Goal: Transaction & Acquisition: Purchase product/service

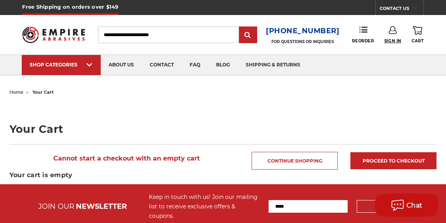
click at [391, 41] on span "Sign In" at bounding box center [392, 40] width 17 height 5
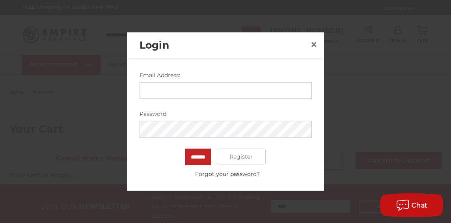
click at [181, 88] on input "Email Address:" at bounding box center [226, 90] width 172 height 17
type input "**********"
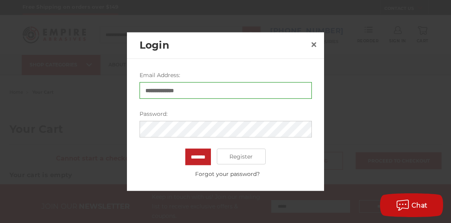
click at [185, 148] on input "*******" at bounding box center [198, 156] width 26 height 17
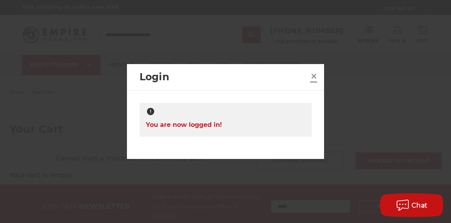
click at [315, 77] on span "×" at bounding box center [314, 75] width 7 height 15
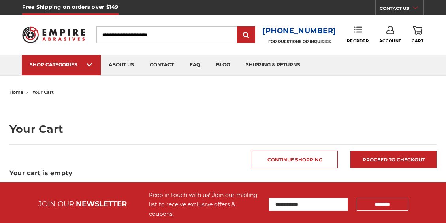
click at [360, 42] on span "Reorder" at bounding box center [357, 40] width 22 height 5
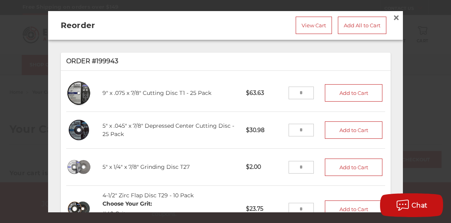
click at [296, 95] on input "tel" at bounding box center [302, 93] width 26 height 13
type input "*"
click at [347, 97] on button "Add to Cart" at bounding box center [354, 92] width 58 height 17
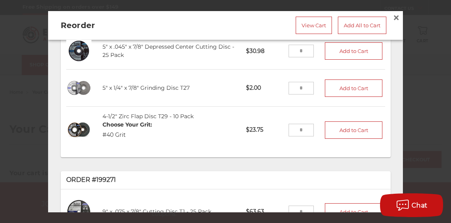
scroll to position [39, 0]
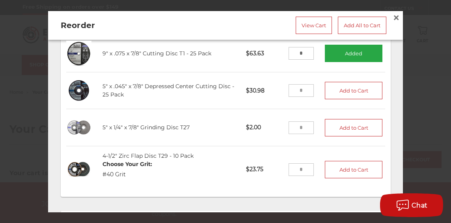
click at [294, 88] on input "tel" at bounding box center [302, 90] width 26 height 13
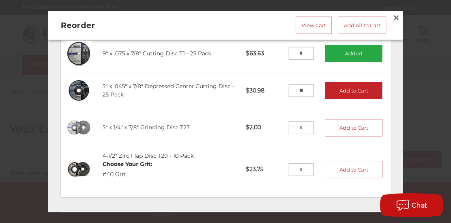
type input "**"
click at [331, 88] on button "Add to Cart" at bounding box center [354, 90] width 58 height 17
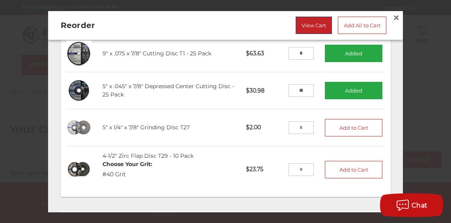
click at [311, 27] on link "View Cart" at bounding box center [314, 25] width 36 height 17
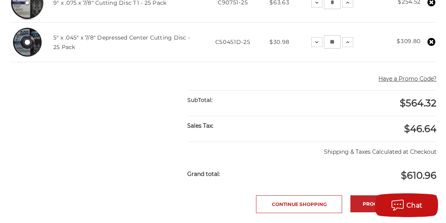
scroll to position [158, 0]
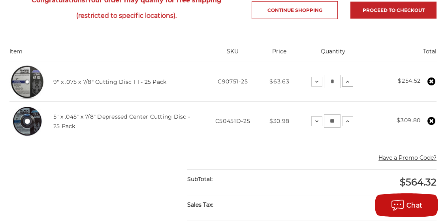
click at [349, 81] on icon at bounding box center [347, 82] width 6 height 6
click at [348, 82] on icon at bounding box center [347, 82] width 6 height 6
click at [348, 121] on icon at bounding box center [347, 121] width 6 height 6
click at [348, 121] on icon at bounding box center [348, 121] width 6 height 6
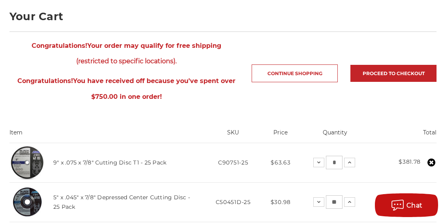
scroll to position [118, 0]
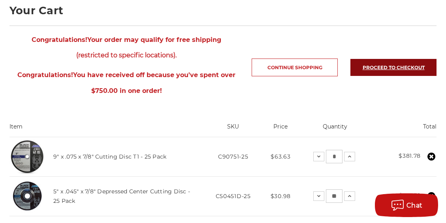
click at [410, 67] on link "Proceed to checkout" at bounding box center [393, 67] width 86 height 17
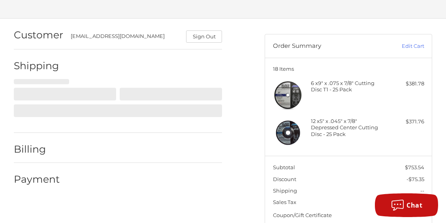
scroll to position [48, 0]
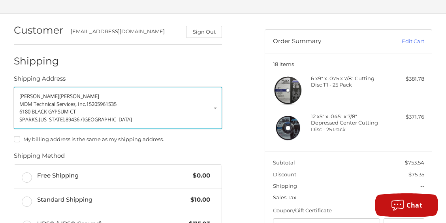
click at [215, 107] on p "MDM Technical Services, Inc. 15205961535" at bounding box center [117, 104] width 197 height 8
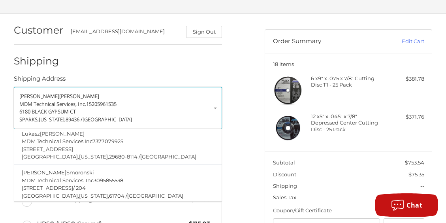
scroll to position [688, 0]
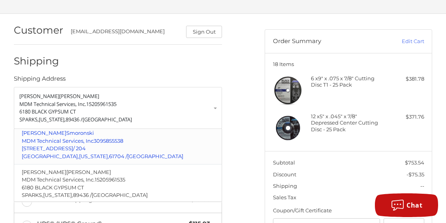
click at [134, 144] on p "3106 RUDDER LN, APT 204 / 204" at bounding box center [118, 148] width 192 height 8
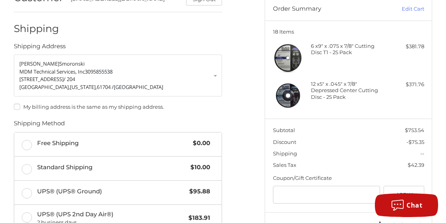
scroll to position [88, 0]
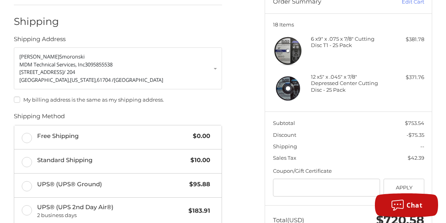
click at [18, 98] on label "My billing address is the same as my shipping address." at bounding box center [118, 99] width 208 height 6
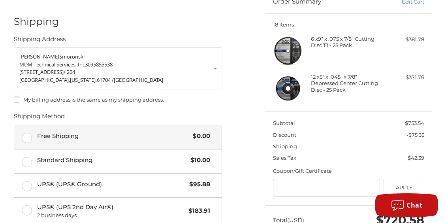
click at [25, 138] on label "Free Shipping $0.00" at bounding box center [118, 137] width 208 height 24
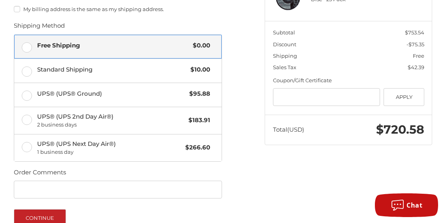
scroll to position [206, 0]
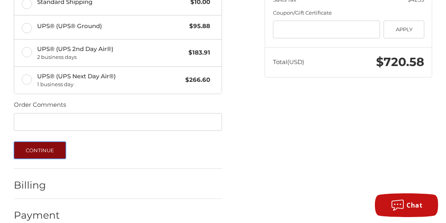
click at [51, 152] on button "Continue" at bounding box center [40, 149] width 52 height 17
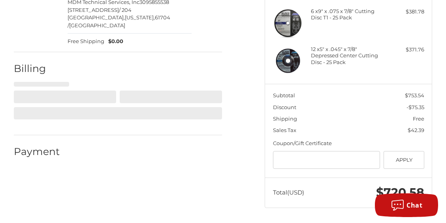
select select "**"
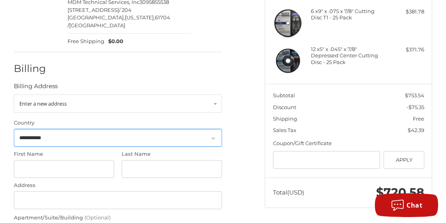
scroll to position [115, 0]
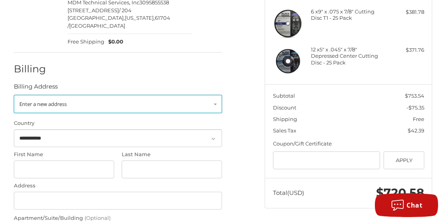
click at [215, 97] on link "Enter a new address" at bounding box center [118, 104] width 208 height 18
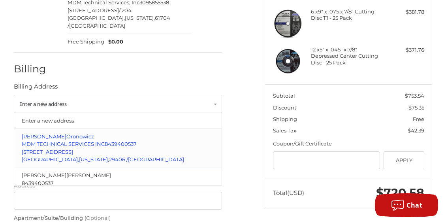
click at [91, 148] on p "[STREET_ADDRESS]" at bounding box center [118, 152] width 192 height 8
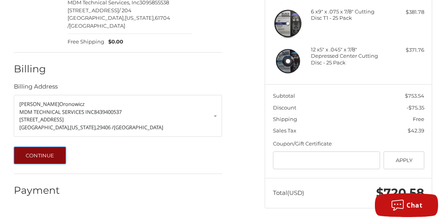
click at [41, 148] on button "Continue" at bounding box center [40, 154] width 52 height 17
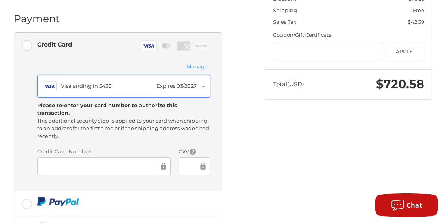
scroll to position [253, 0]
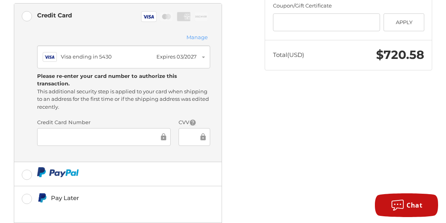
click at [257, 146] on div "Customer info@mdmmi.com Sign Out Shipping Andrzej Smoronski MDM Technical Servi…" at bounding box center [133, 69] width 251 height 520
click at [299, 153] on div "Customer info@mdmmi.com Sign Out Shipping Andrzej Smoronski MDM Technical Servi…" at bounding box center [223, 73] width 446 height 528
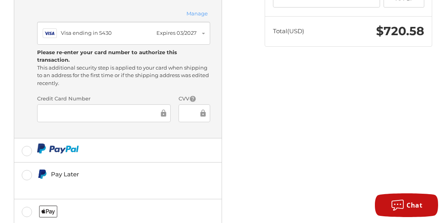
scroll to position [352, 0]
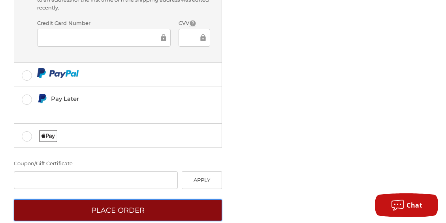
click at [136, 199] on button "Place Order" at bounding box center [118, 210] width 208 height 22
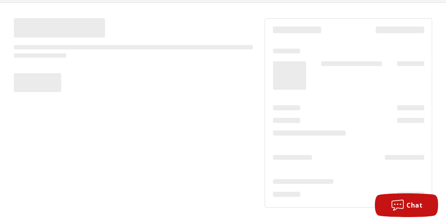
scroll to position [59, 0]
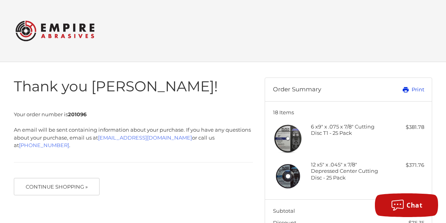
click at [413, 90] on link "Print" at bounding box center [400, 90] width 48 height 8
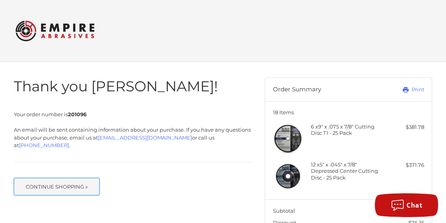
click at [82, 181] on button "Continue Shopping »" at bounding box center [57, 186] width 86 height 17
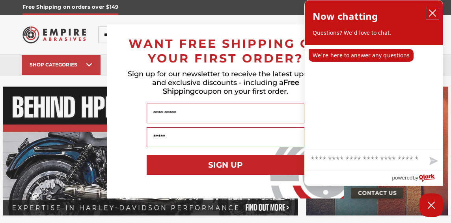
click at [428, 13] on button "close chatbox" at bounding box center [433, 13] width 13 height 12
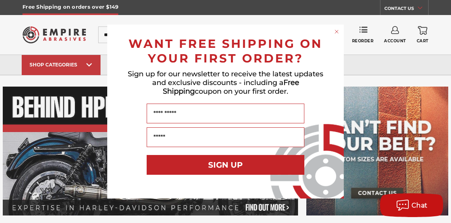
drag, startPoint x: 337, startPoint y: 31, endPoint x: 346, endPoint y: 33, distance: 8.5
click at [337, 32] on circle "Close dialog" at bounding box center [336, 31] width 7 height 7
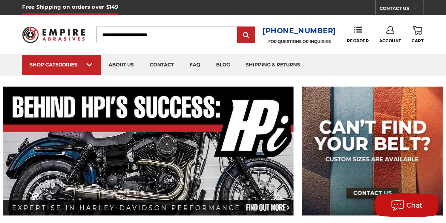
click at [391, 39] on span "Account" at bounding box center [390, 40] width 22 height 5
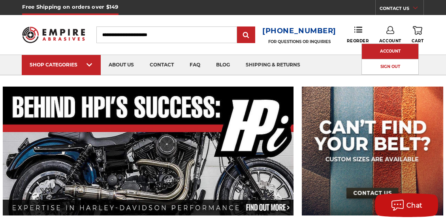
click at [394, 51] on link "Account" at bounding box center [389, 51] width 56 height 15
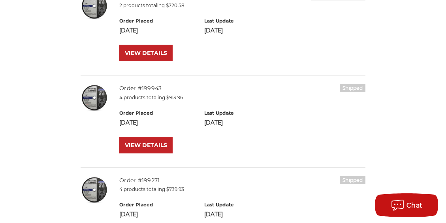
scroll to position [158, 0]
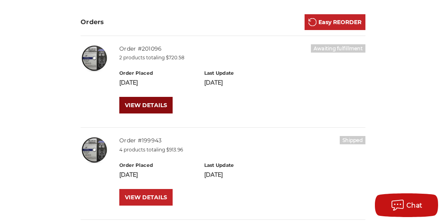
click at [152, 108] on link "VIEW DETAILS" at bounding box center [145, 105] width 53 height 17
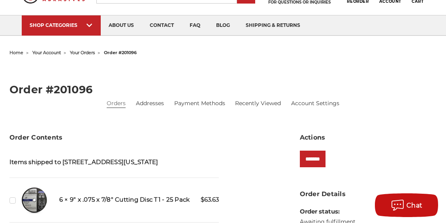
scroll to position [158, 0]
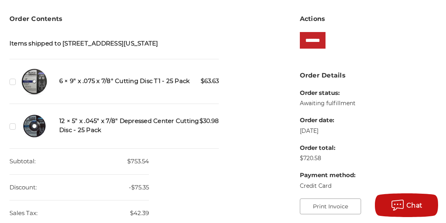
click at [320, 207] on button "Print Invoice" at bounding box center [330, 206] width 61 height 16
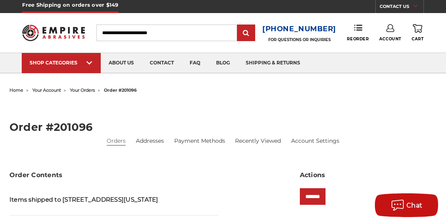
scroll to position [0, 0]
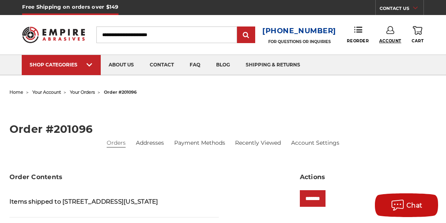
click at [396, 39] on span "Account" at bounding box center [390, 40] width 22 height 5
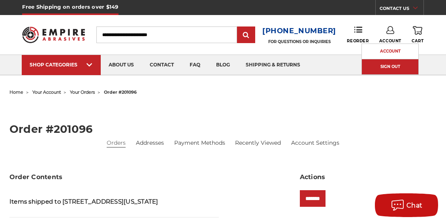
click at [408, 67] on link "Sign Out" at bounding box center [389, 66] width 56 height 15
